Goal: Task Accomplishment & Management: Use online tool/utility

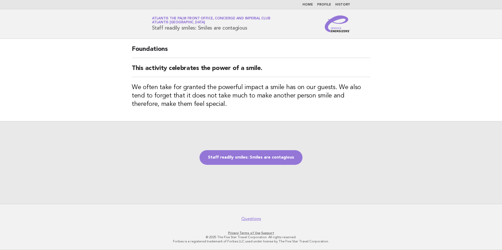
click at [258, 41] on div "Foundations This activity celebrates the power of a smile. We often take for gr…" at bounding box center [251, 80] width 251 height 82
drag, startPoint x: 249, startPoint y: 27, endPoint x: 152, endPoint y: 29, distance: 97.2
click at [152, 29] on div "Service Energizers Atlantis The Palm Front Office, Concierge and Imperial Club …" at bounding box center [251, 23] width 213 height 17
copy h1 "Staff readily smiles: Smiles are contagious"
click at [156, 175] on div "Staff readily smiles: Smiles are contagious" at bounding box center [251, 162] width 502 height 83
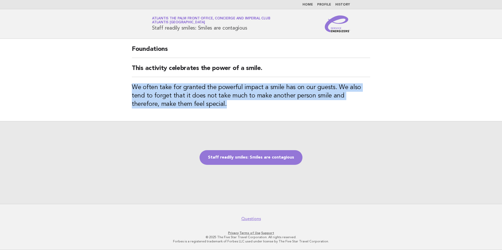
drag, startPoint x: 134, startPoint y: 85, endPoint x: 182, endPoint y: 106, distance: 52.6
click at [182, 106] on h3 "We often take for granted the powerful impact a smile has on our guests. We als…" at bounding box center [251, 95] width 238 height 25
copy h3 "We often take for granted the powerful impact a smile has on our guests. We als…"
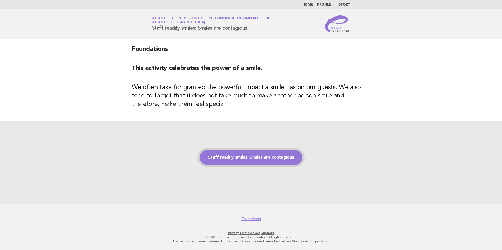
drag, startPoint x: 267, startPoint y: 150, endPoint x: 268, endPoint y: 154, distance: 4.2
click at [267, 150] on div "Staff readily smiles: Smiles are contagious" at bounding box center [251, 162] width 502 height 83
click at [268, 156] on link "Staff readily smiles: Smiles are contagious" at bounding box center [251, 157] width 103 height 15
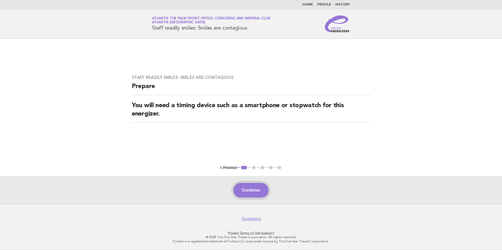
click at [250, 189] on button "Continue" at bounding box center [250, 190] width 35 height 15
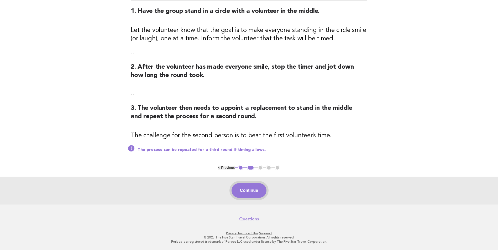
click at [249, 194] on button "Continue" at bounding box center [249, 191] width 35 height 15
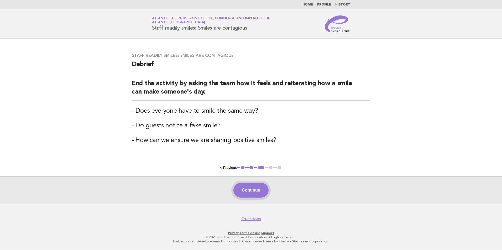
click at [255, 191] on button "Continue" at bounding box center [250, 190] width 35 height 15
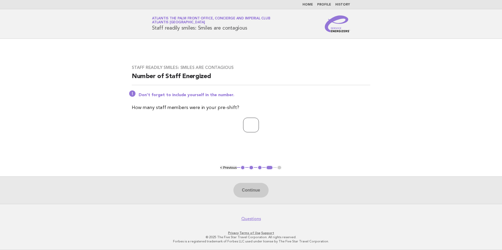
click at [259, 127] on input "*" at bounding box center [251, 125] width 16 height 15
type input "**"
click at [244, 193] on button "Continue" at bounding box center [250, 190] width 35 height 15
